Goal: Ask a question

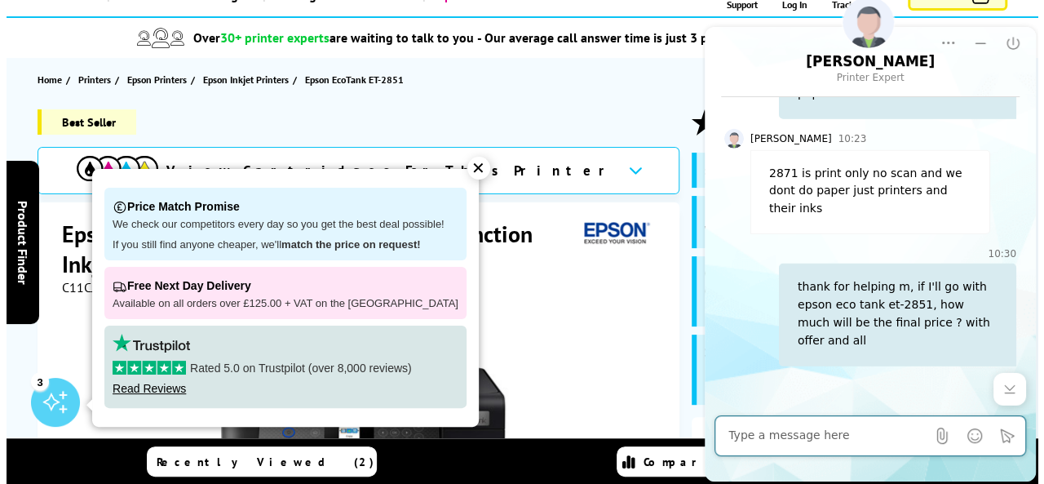
scroll to position [2453, 0]
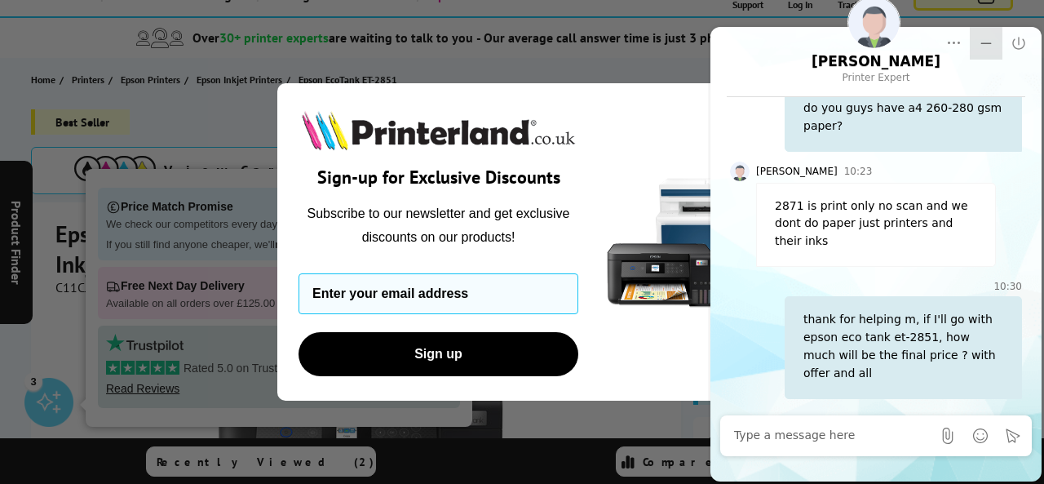
click at [979, 42] on icon "Minimize" at bounding box center [986, 43] width 16 height 16
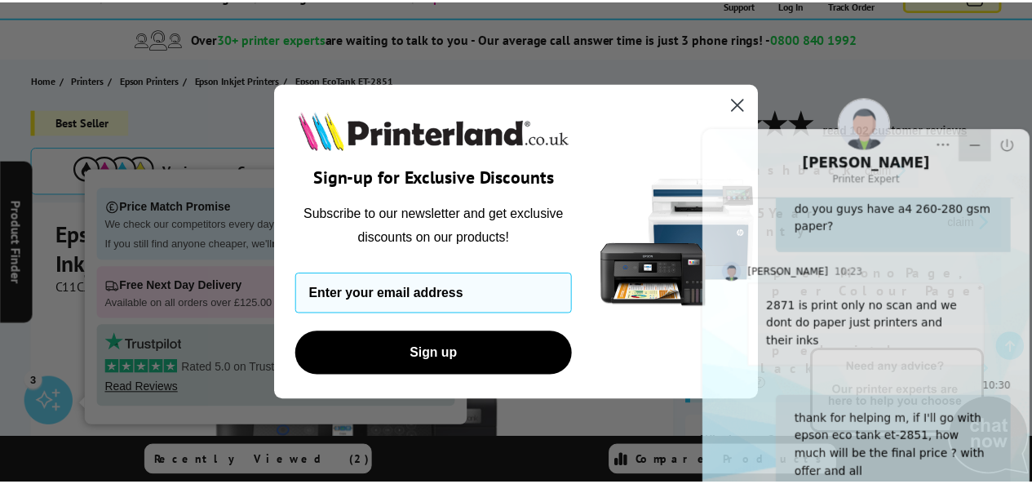
scroll to position [0, 0]
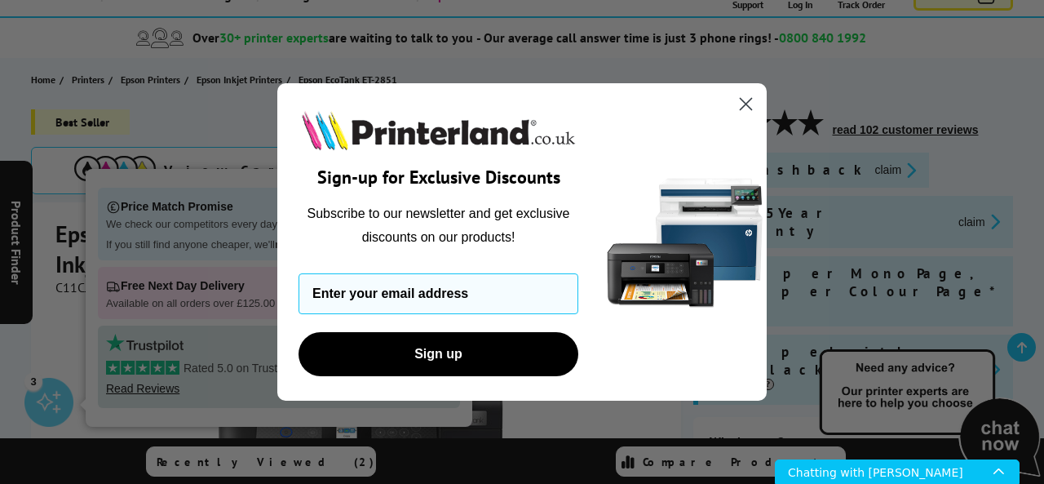
click at [747, 104] on circle "Close dialog" at bounding box center [746, 104] width 27 height 27
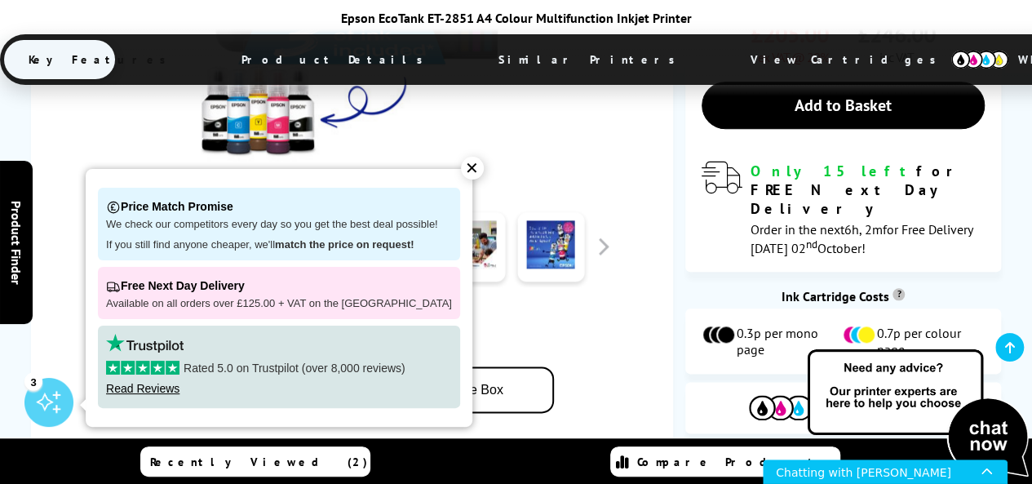
scroll to position [796, 0]
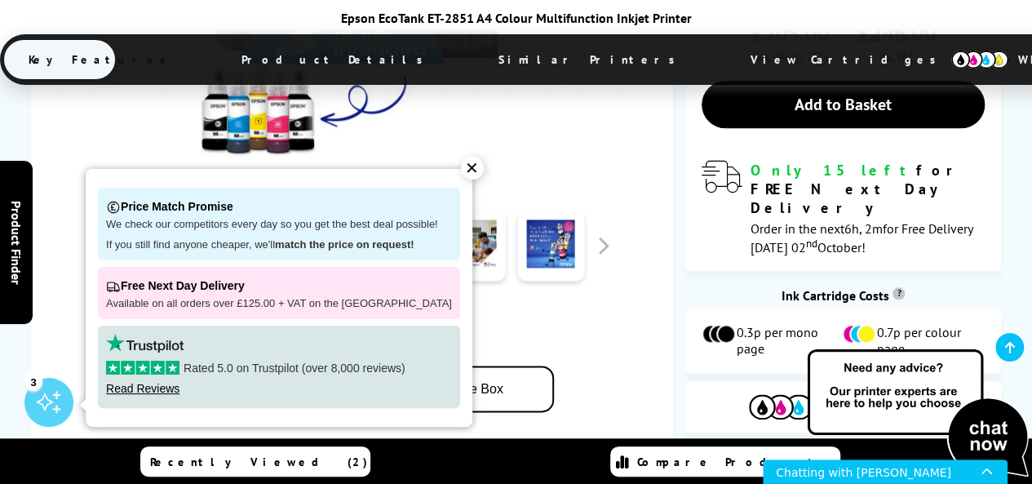
click at [461, 166] on div "✕" at bounding box center [472, 168] width 23 height 23
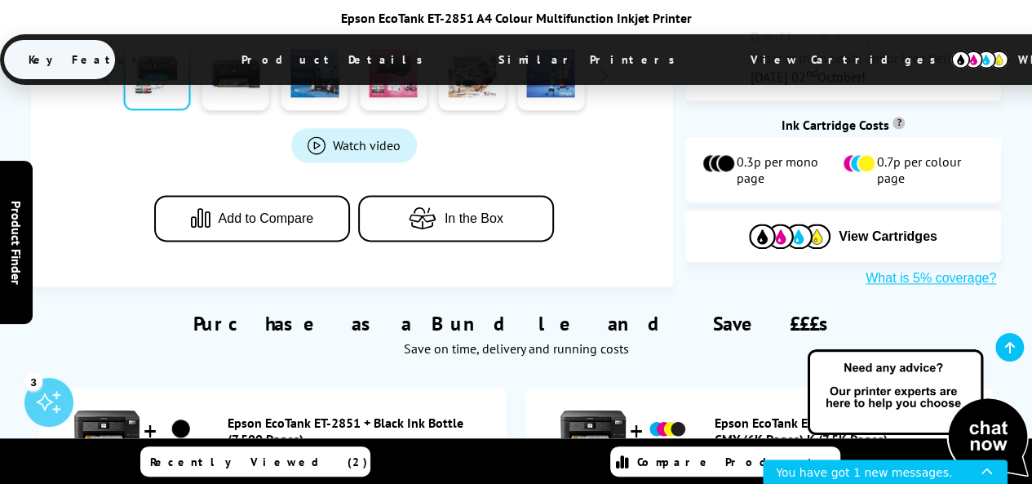
scroll to position [967, 0]
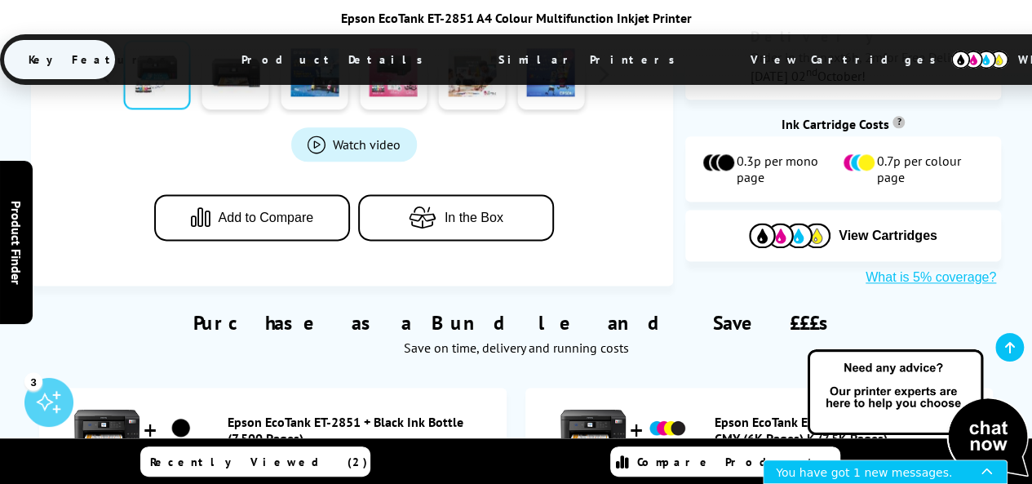
click at [833, 470] on div "You have got 1 new messages." at bounding box center [879, 471] width 206 height 23
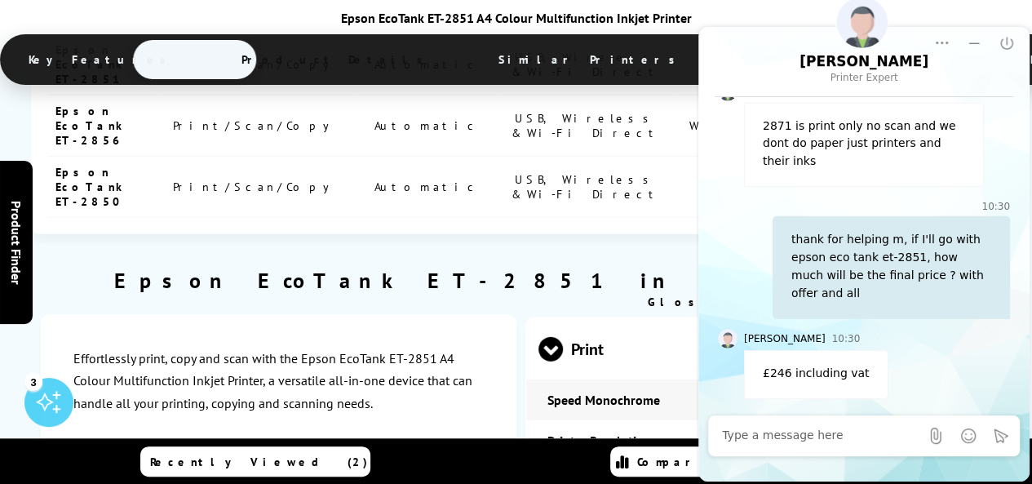
scroll to position [2330, 0]
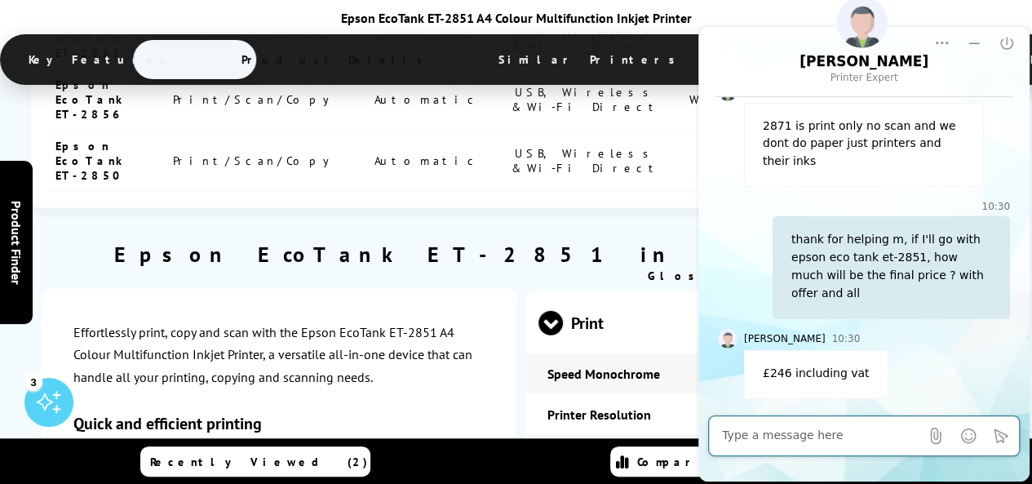
click at [776, 432] on textarea "Message input field. Type your text here and use the Send button to send." at bounding box center [820, 435] width 197 height 16
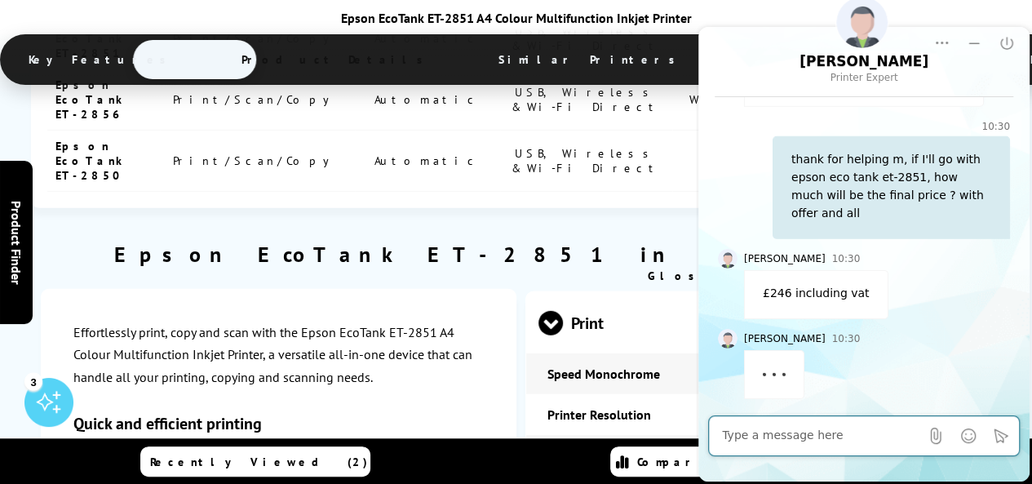
scroll to position [2612, 0]
type textarea "5"
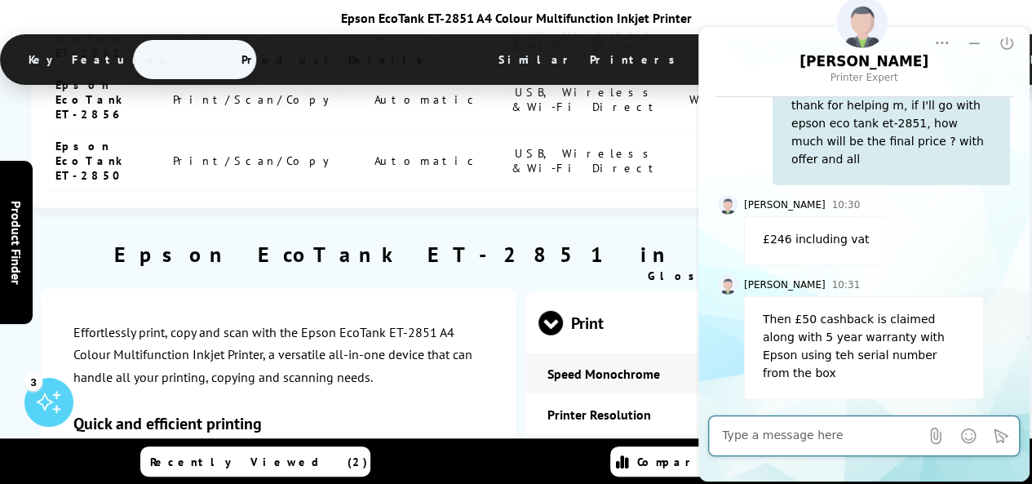
scroll to position [2648, 0]
type textarea "oki,"
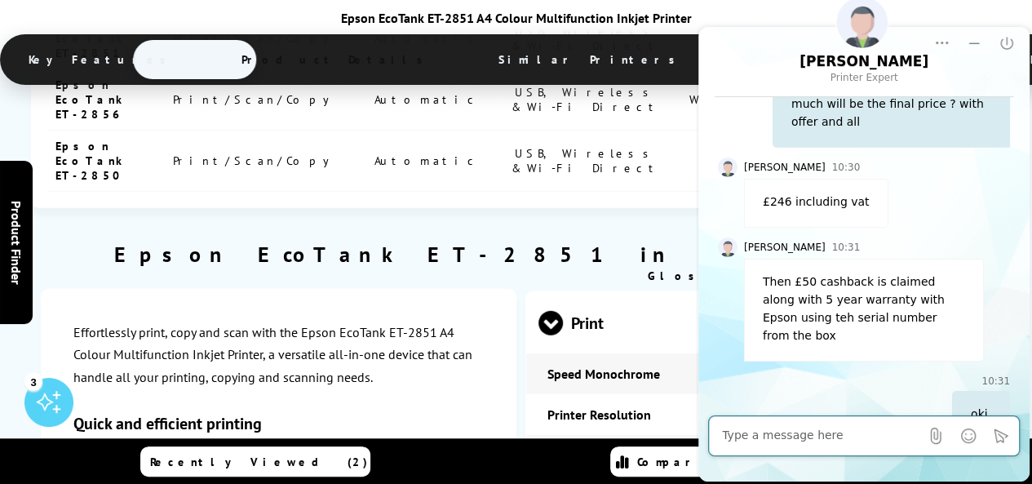
scroll to position [2725, 0]
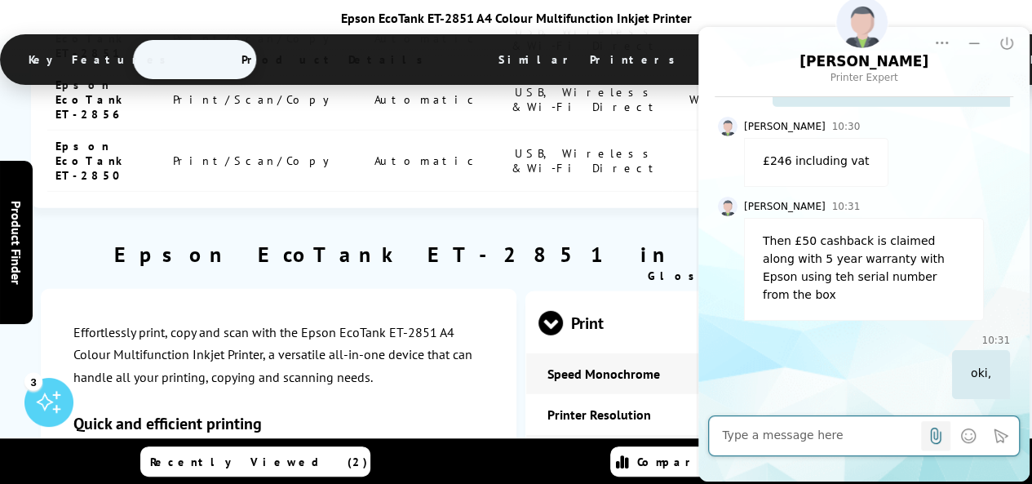
click at [939, 438] on icon "Send File" at bounding box center [936, 435] width 16 height 16
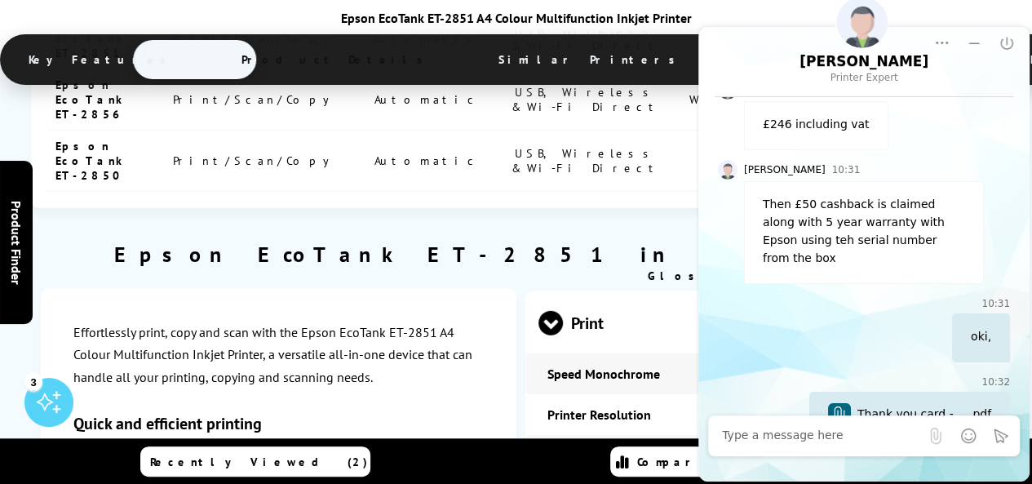
scroll to position [2801, 0]
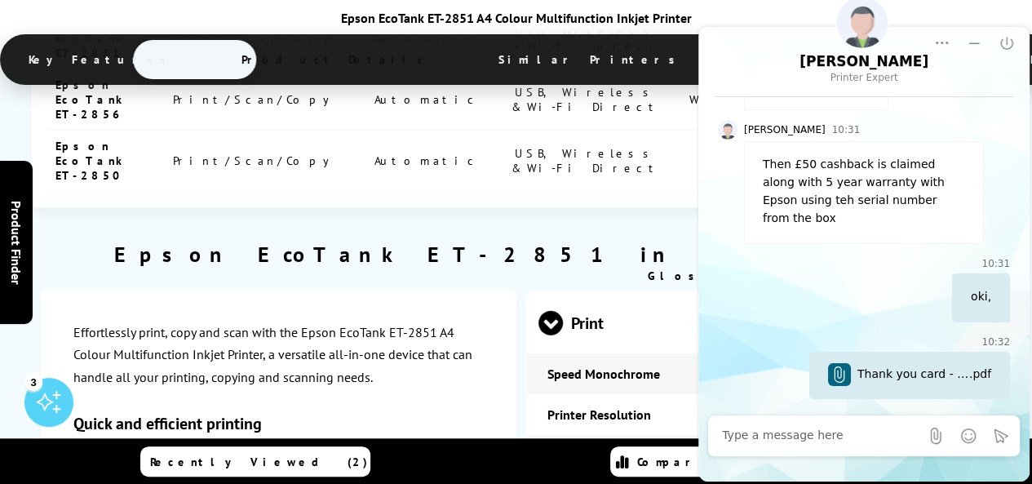
click at [746, 442] on textarea "Message input field. Type your text here and use the Send button to send." at bounding box center [820, 435] width 197 height 16
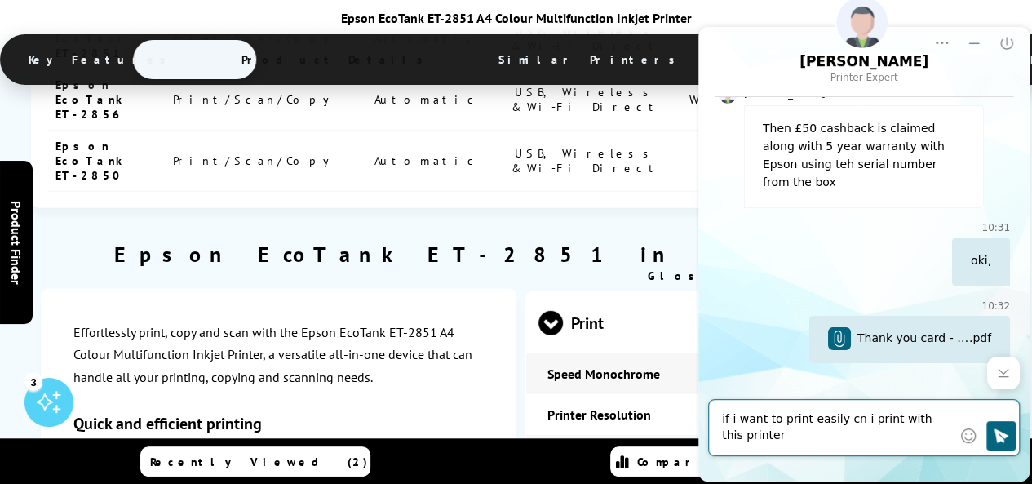
click at [843, 417] on textarea "if i want to print easily cn i print with this printer" at bounding box center [837, 427] width 230 height 33
click at [824, 441] on textarea "if i want to print easily can i print with this printer" at bounding box center [837, 427] width 230 height 33
type textarea "if i want to print easily can i print with this printer?"
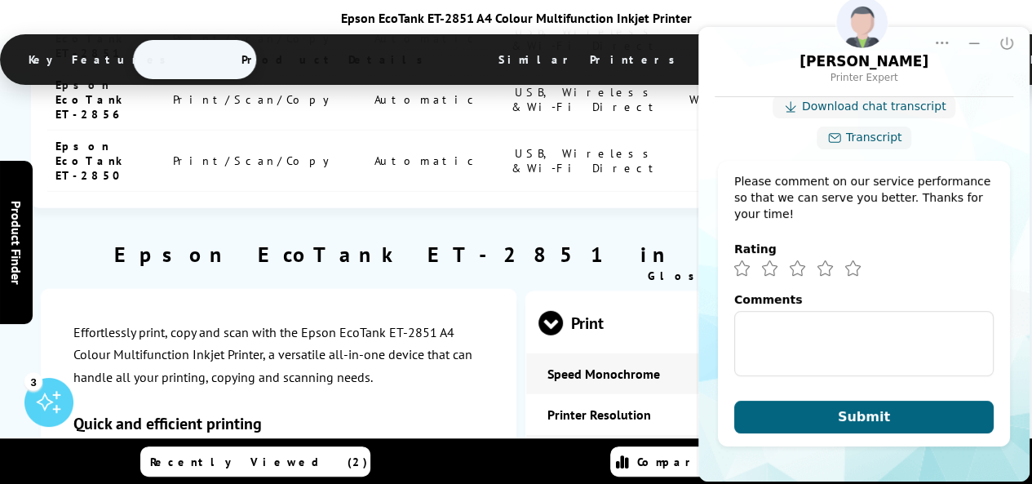
scroll to position [2335, 0]
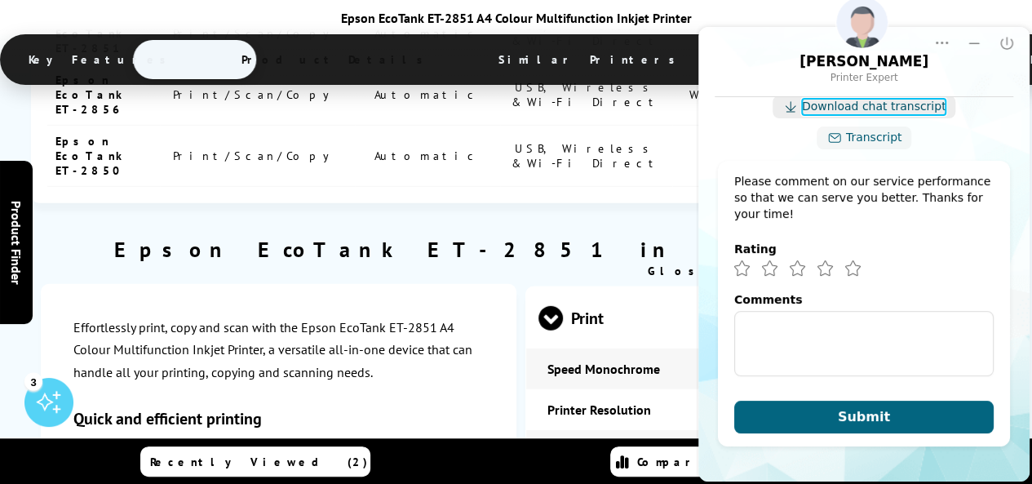
click at [895, 115] on link "Download chat transcript" at bounding box center [874, 107] width 144 height 16
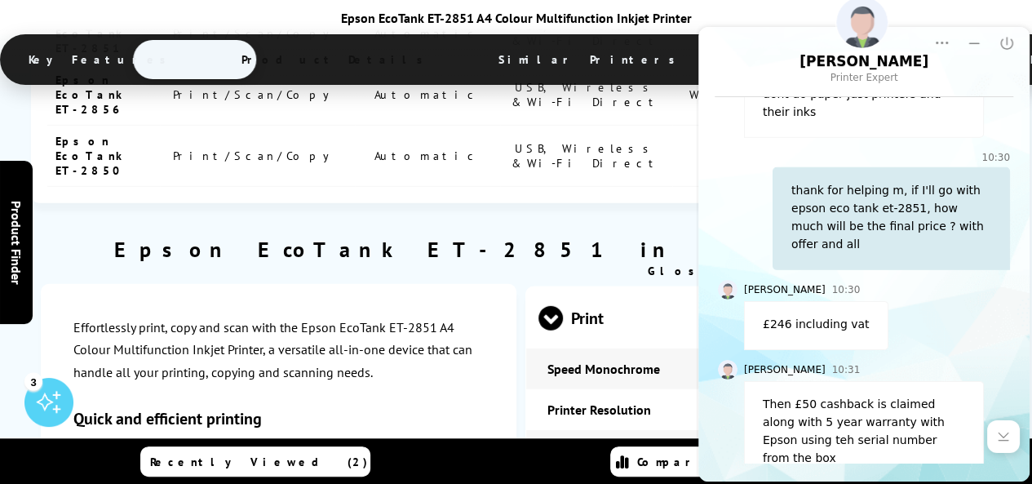
scroll to position [2527, 0]
